Goal: Task Accomplishment & Management: Use online tool/utility

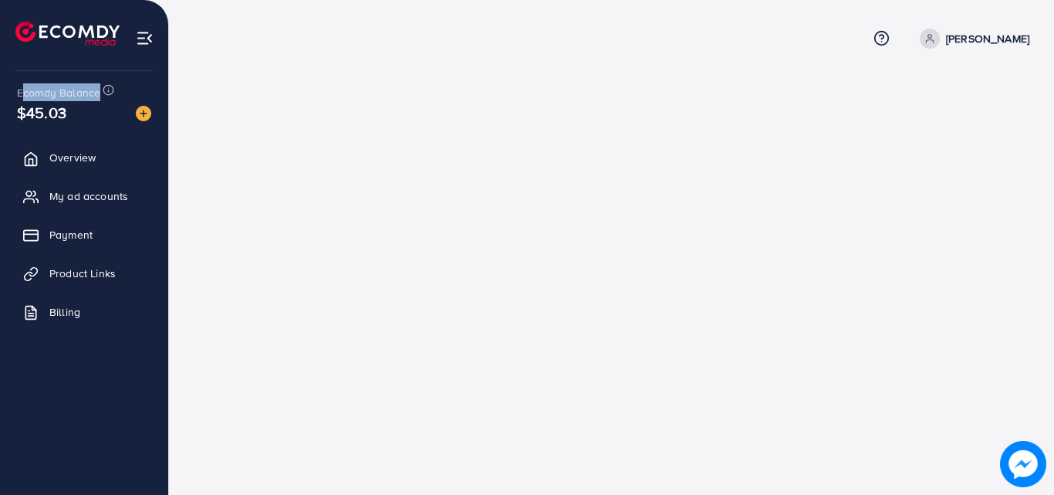
drag, startPoint x: 20, startPoint y: 83, endPoint x: 120, endPoint y: 83, distance: 100.3
click at [120, 83] on div "Ecomdy Balance $45.03" at bounding box center [84, 103] width 144 height 65
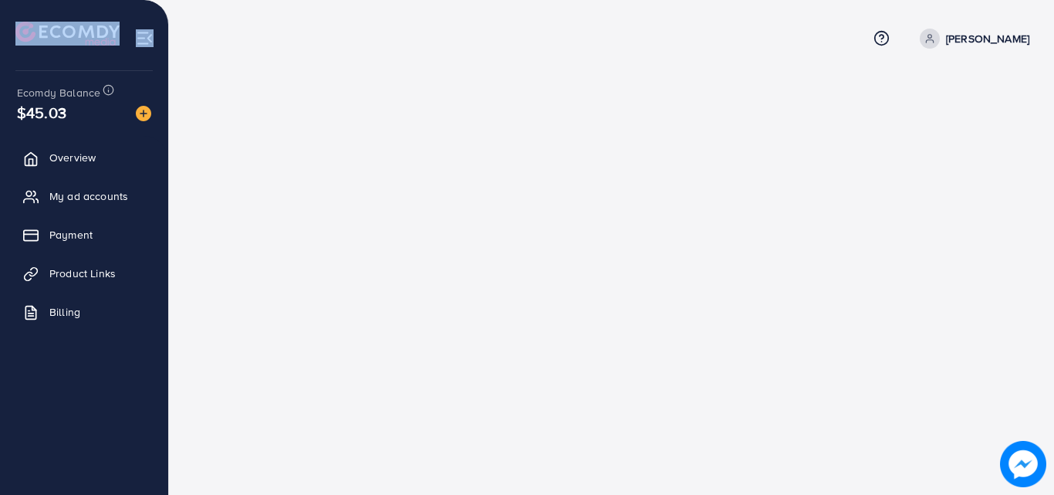
click at [0, 72] on div "Ecomdy Balance $45.03 Overview My ad accounts Payment Product Links Billing" at bounding box center [84, 247] width 169 height 495
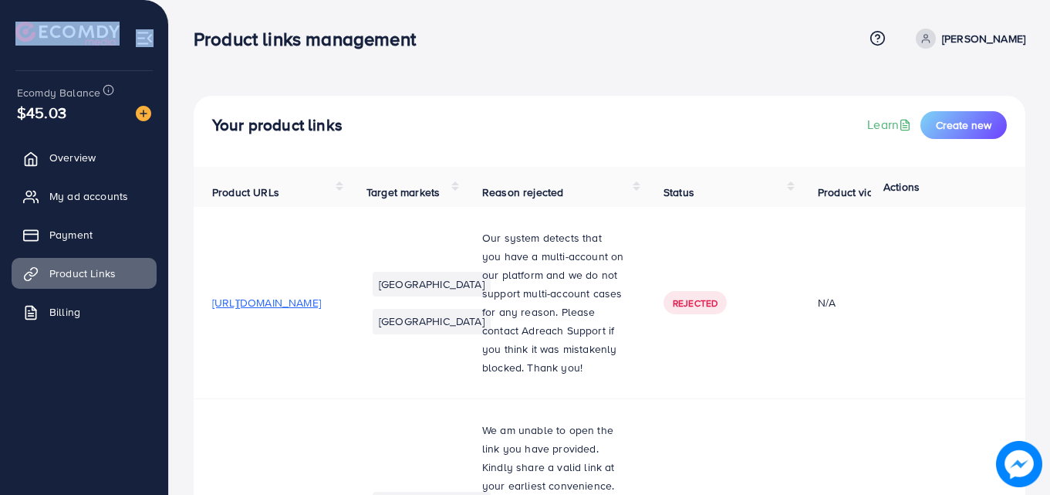
click at [14, 71] on div "Ecomdy Balance $45.03" at bounding box center [84, 103] width 144 height 65
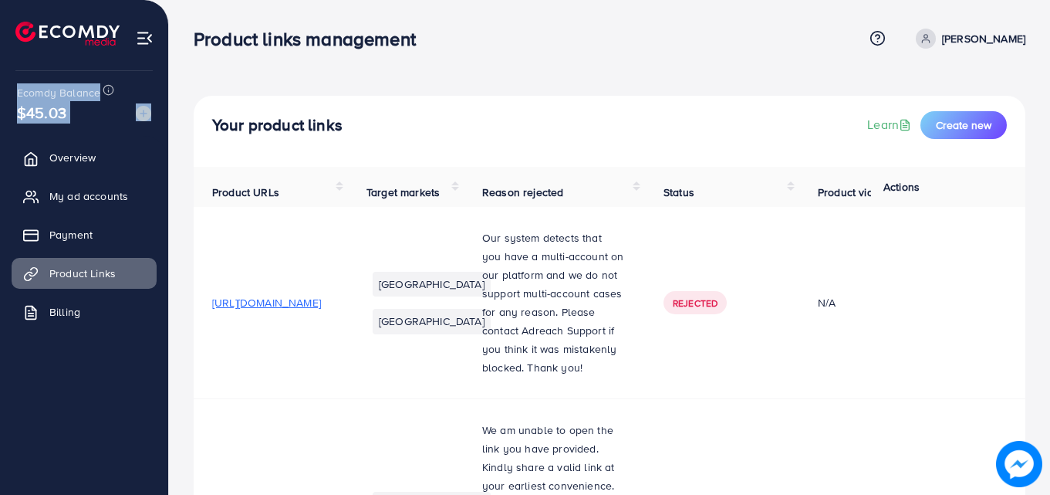
drag, startPoint x: 17, startPoint y: 76, endPoint x: 105, endPoint y: 103, distance: 92.3
click at [105, 103] on div "Ecomdy Balance $45.03" at bounding box center [84, 103] width 144 height 65
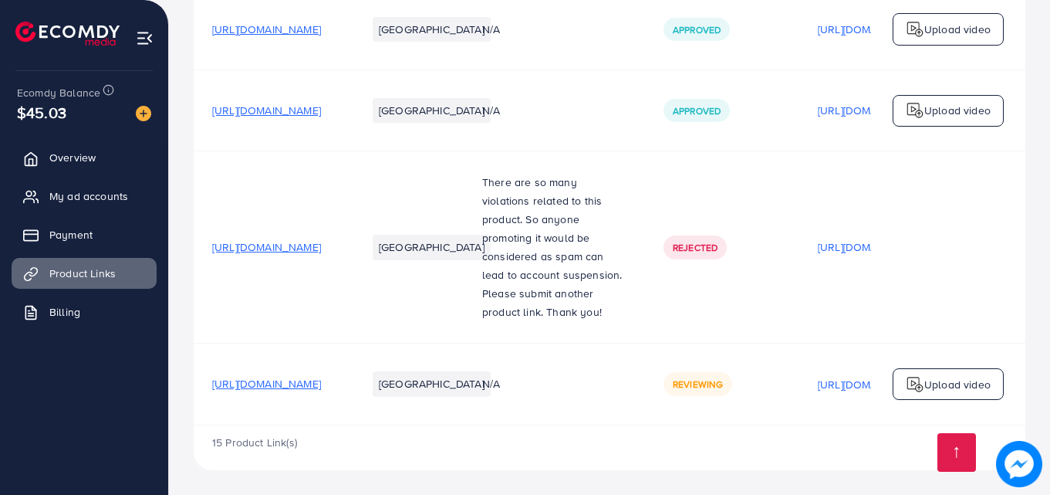
scroll to position [3322, 0]
